Goal: Use online tool/utility: Utilize a website feature to perform a specific function

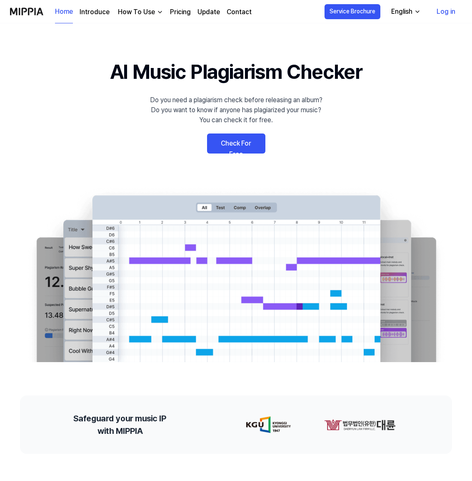
click at [236, 144] on link "Check For Free" at bounding box center [236, 143] width 58 height 20
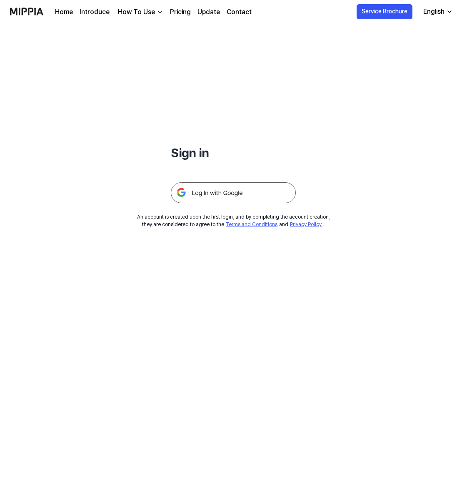
click at [197, 165] on div at bounding box center [233, 182] width 125 height 41
click at [201, 152] on h1 "Sign in" at bounding box center [233, 152] width 125 height 19
click at [181, 13] on link "Pricing" at bounding box center [180, 12] width 21 height 10
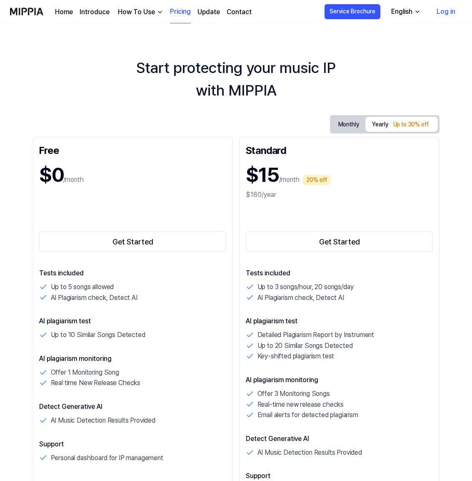
click at [440, 8] on link "Log in" at bounding box center [446, 11] width 32 height 23
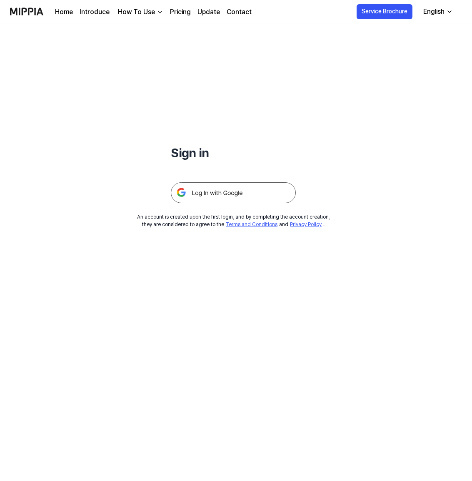
click at [232, 190] on img at bounding box center [233, 192] width 125 height 21
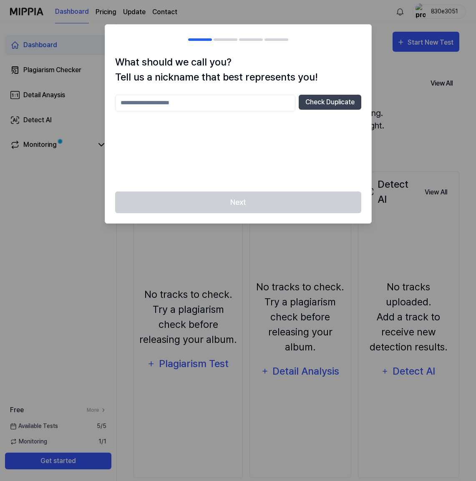
click at [210, 108] on input "text" at bounding box center [205, 103] width 180 height 17
type input "****"
click at [326, 106] on button "Check Duplicate" at bounding box center [329, 102] width 63 height 15
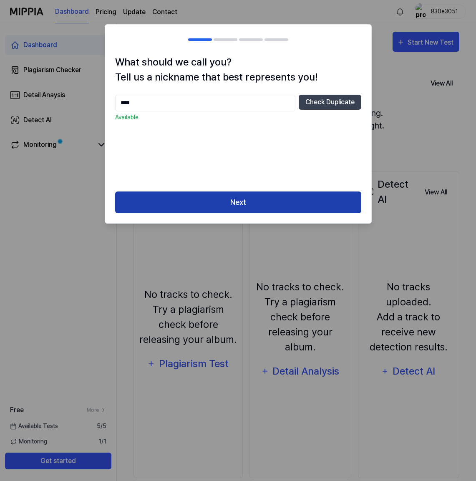
click at [259, 207] on button "Next" at bounding box center [238, 202] width 246 height 22
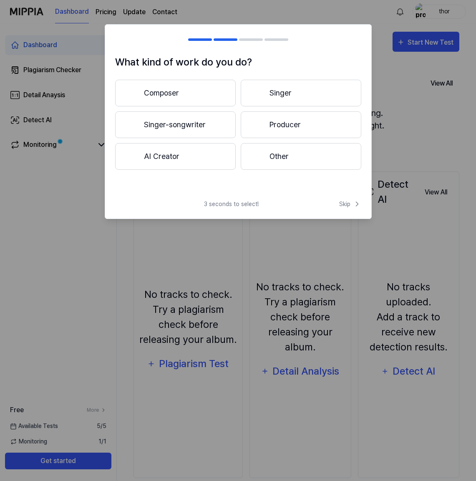
click at [171, 95] on button "Composer" at bounding box center [175, 93] width 120 height 27
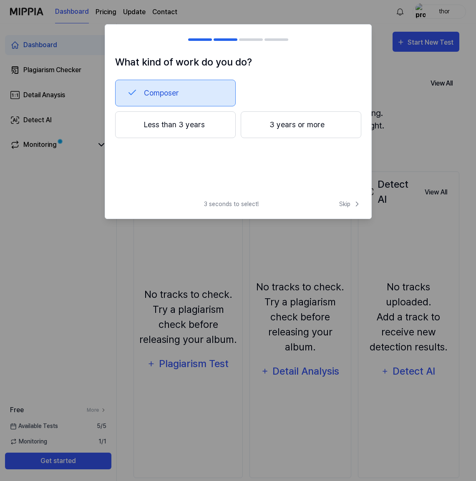
click at [257, 120] on div at bounding box center [258, 124] width 10 height 10
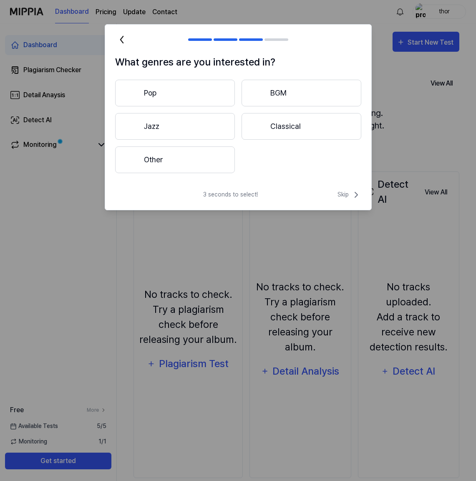
click at [215, 162] on button "Other" at bounding box center [175, 159] width 120 height 27
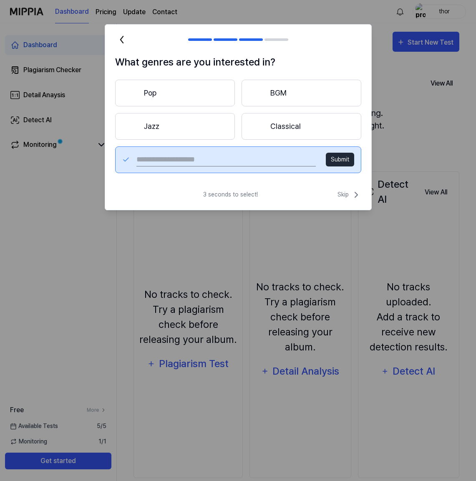
click at [268, 163] on input "text" at bounding box center [225, 159] width 179 height 13
type input "******"
click at [346, 159] on button "Submit" at bounding box center [340, 160] width 28 height 14
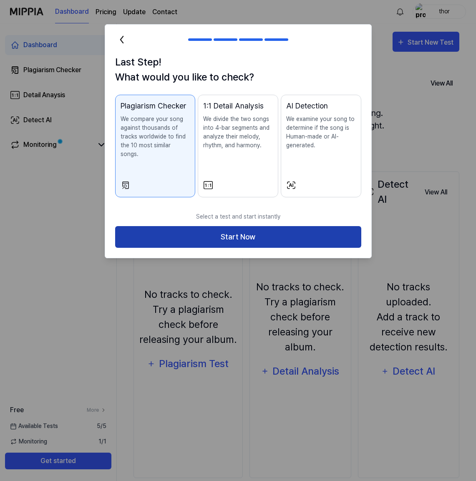
click at [242, 231] on button "Start Now" at bounding box center [238, 237] width 246 height 22
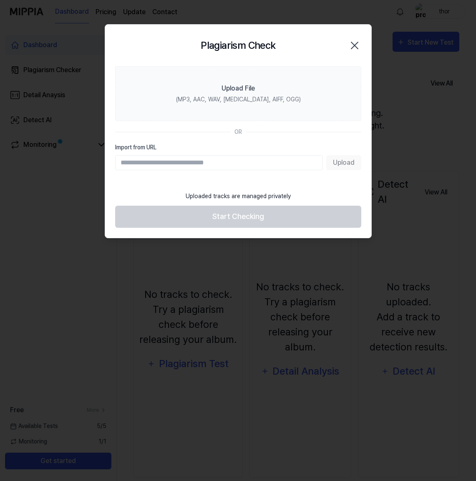
paste input "**********"
type input "**********"
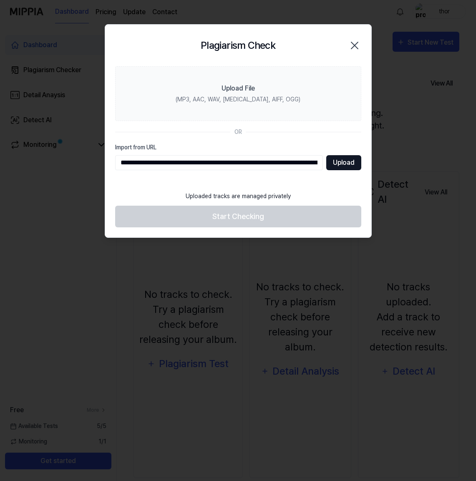
click at [339, 160] on button "Upload" at bounding box center [343, 162] width 35 height 15
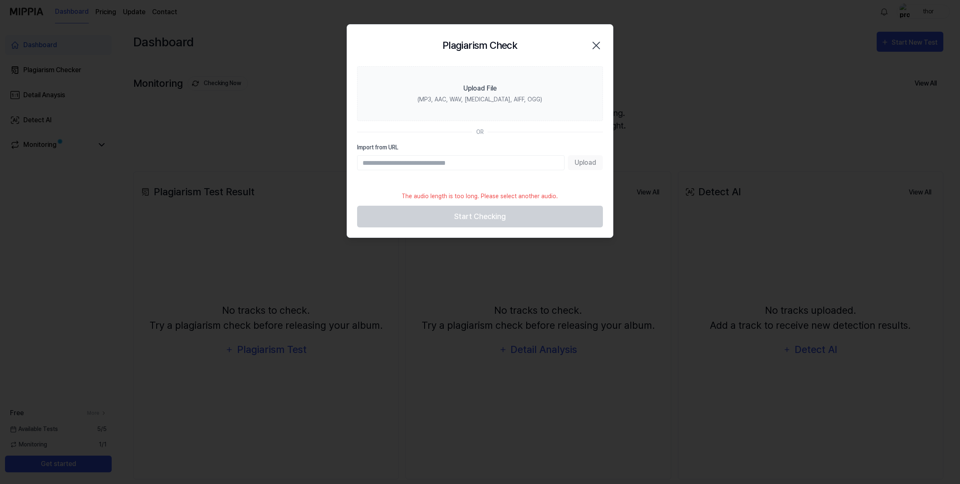
paste input "**********"
type input "**********"
click at [475, 161] on button "Upload" at bounding box center [585, 162] width 35 height 15
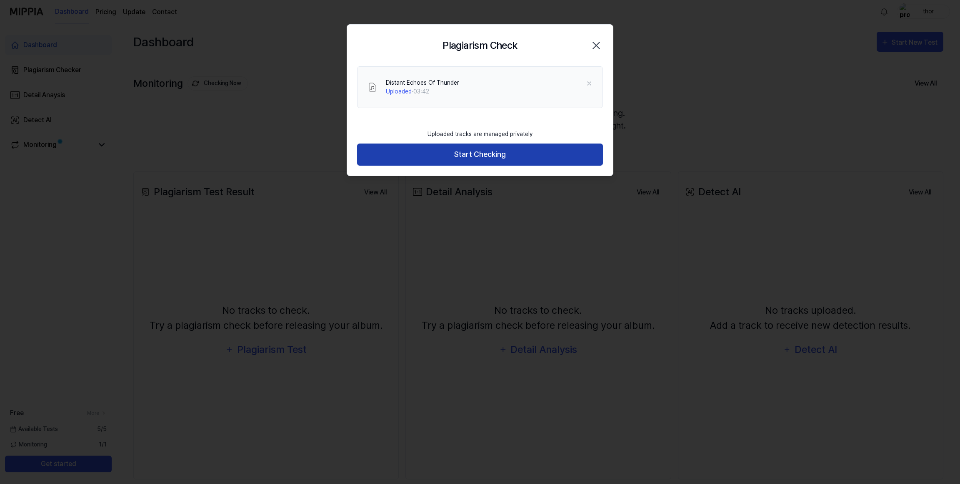
click at [475, 152] on button "Start Checking" at bounding box center [480, 154] width 246 height 22
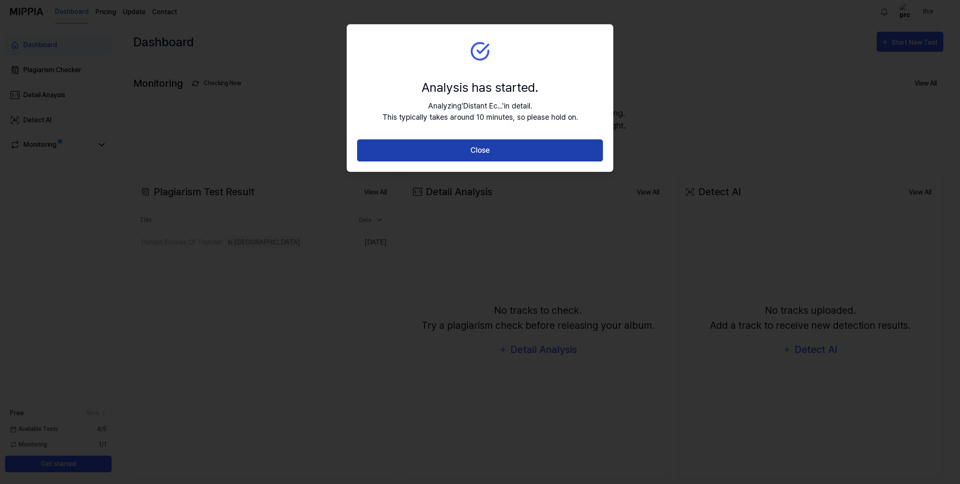
click at [475, 157] on button "Close" at bounding box center [480, 150] width 246 height 22
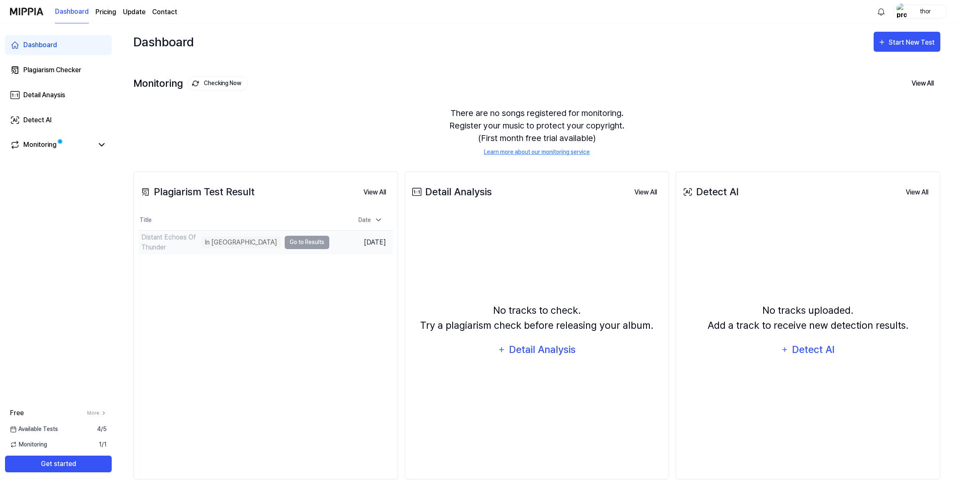
click at [297, 241] on td "Distant Echoes Of Thunder In Queue Go to Results" at bounding box center [234, 242] width 190 height 23
click at [293, 240] on td "Distant Echoes Of Thunder Error Occured Go to Results" at bounding box center [233, 242] width 189 height 23
drag, startPoint x: 302, startPoint y: 243, endPoint x: 275, endPoint y: 242, distance: 27.1
click at [302, 243] on td "Distant Echoes Of Thunder Error Occured Go to Results" at bounding box center [233, 242] width 189 height 23
click at [249, 241] on div "Error Occured" at bounding box center [248, 242] width 48 height 12
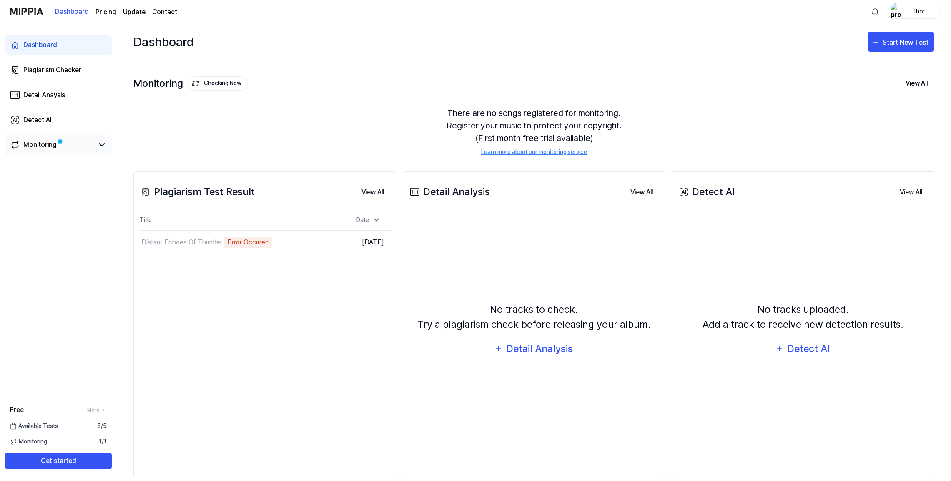
click at [58, 144] on span at bounding box center [60, 141] width 5 height 5
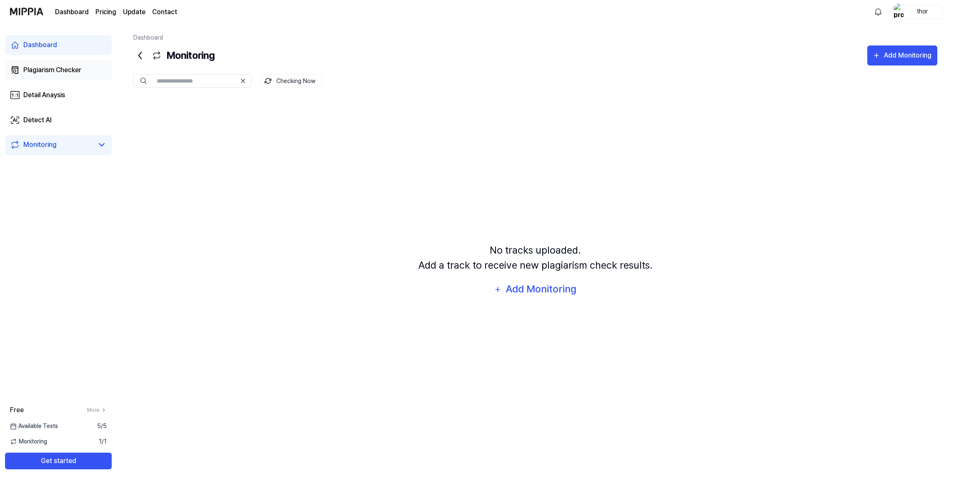
click at [53, 70] on div "Plagiarism Checker" at bounding box center [52, 70] width 58 height 10
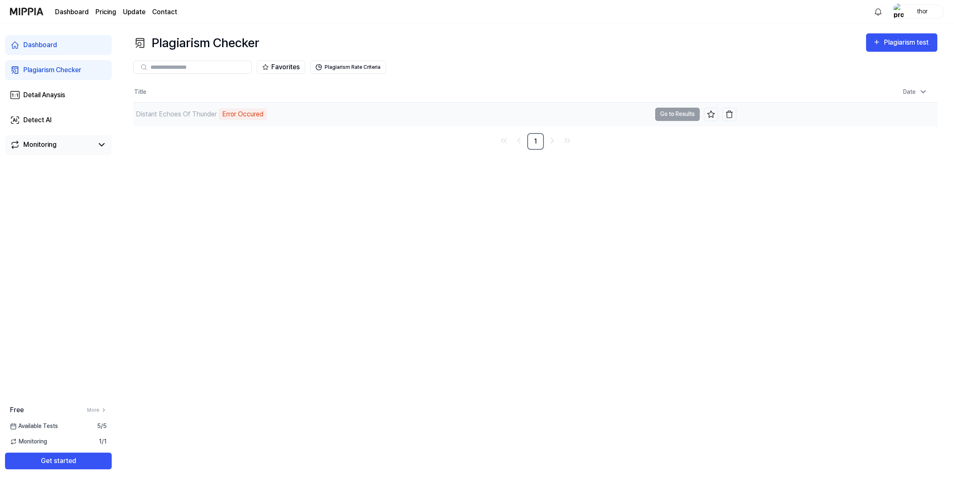
click at [249, 114] on div "Error Occured" at bounding box center [243, 114] width 48 height 12
click at [252, 115] on div "Error Occured" at bounding box center [243, 114] width 48 height 12
click at [253, 115] on div "Error Occured" at bounding box center [243, 114] width 48 height 12
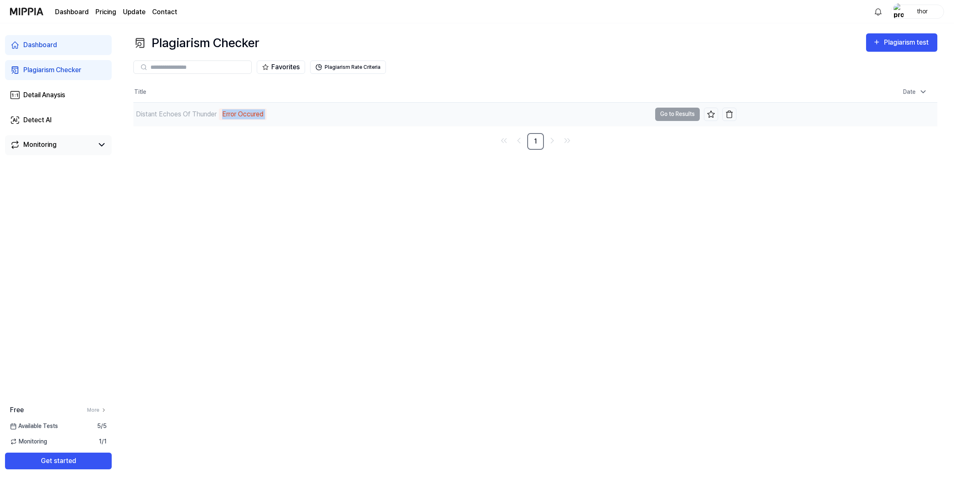
click at [242, 116] on div "Error Occured" at bounding box center [243, 114] width 48 height 12
click at [475, 41] on div "Plagiarism test" at bounding box center [907, 42] width 47 height 11
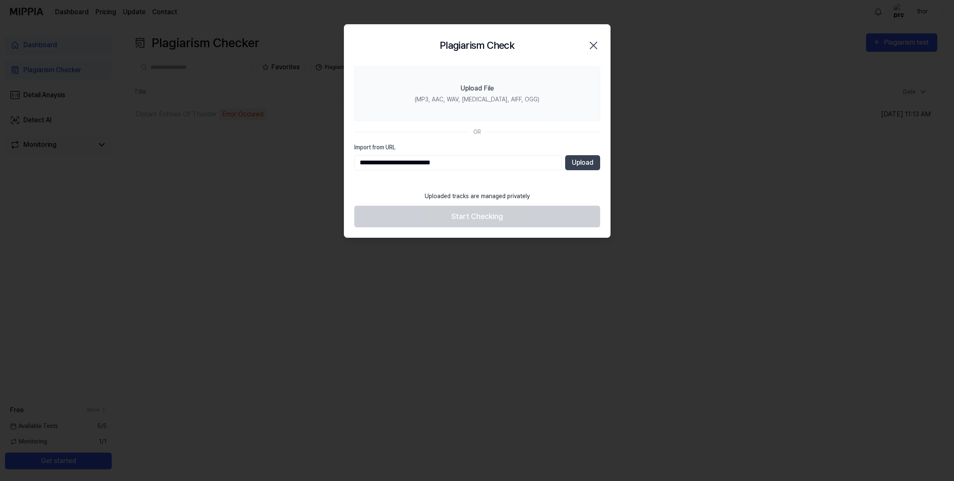
drag, startPoint x: 459, startPoint y: 162, endPoint x: 321, endPoint y: 148, distance: 139.5
click at [324, 148] on body "**********" at bounding box center [477, 240] width 954 height 481
paste input "**********"
type input "**********"
click at [475, 164] on button "Upload" at bounding box center [582, 162] width 35 height 15
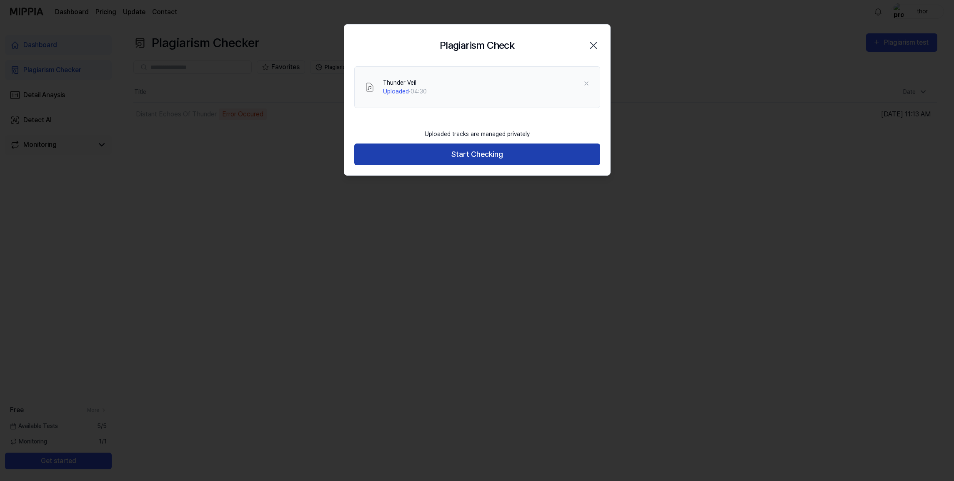
click at [475, 155] on button "Start Checking" at bounding box center [477, 154] width 246 height 22
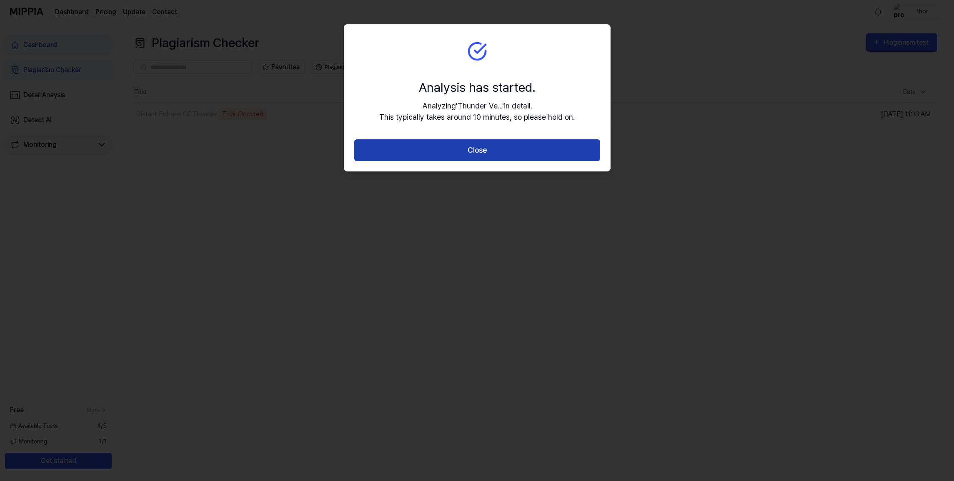
click at [475, 152] on button "Close" at bounding box center [477, 150] width 246 height 22
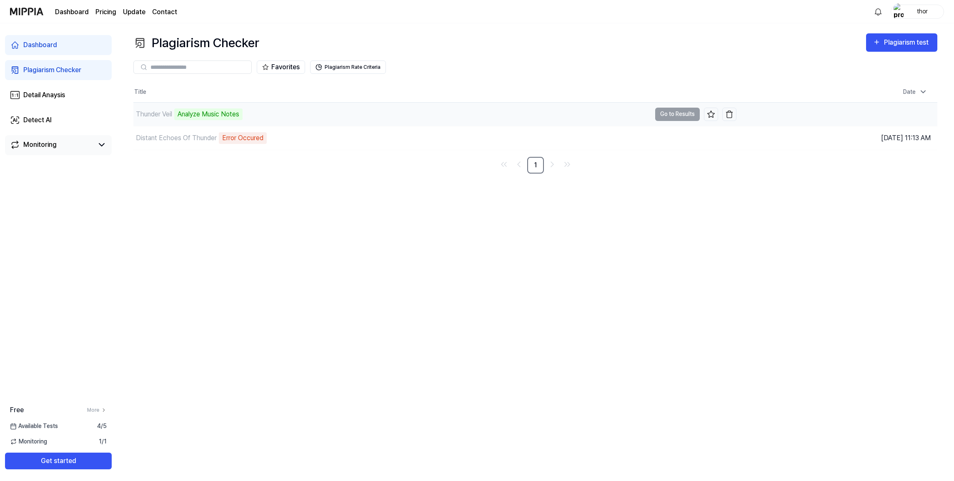
click at [475, 115] on td "Thunder Veil Analyze Music Notes Go to Results" at bounding box center [434, 114] width 603 height 23
click at [475, 234] on div "Plagiarism Checker Plagiarism test Plagiarism Checker Detail Analysis Detect AI…" at bounding box center [535, 251] width 837 height 457
